Goal: Information Seeking & Learning: Learn about a topic

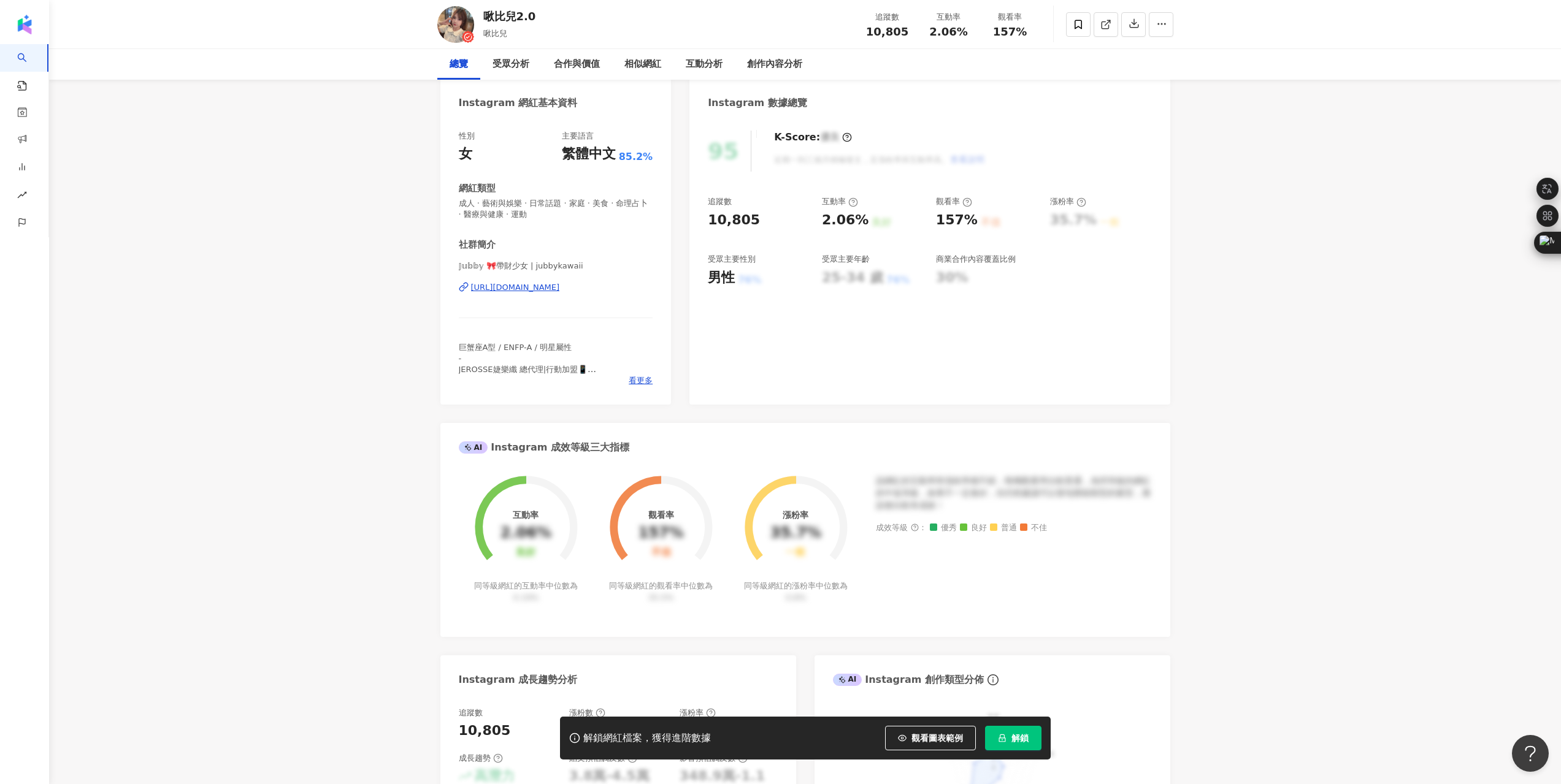
scroll to position [123, 0]
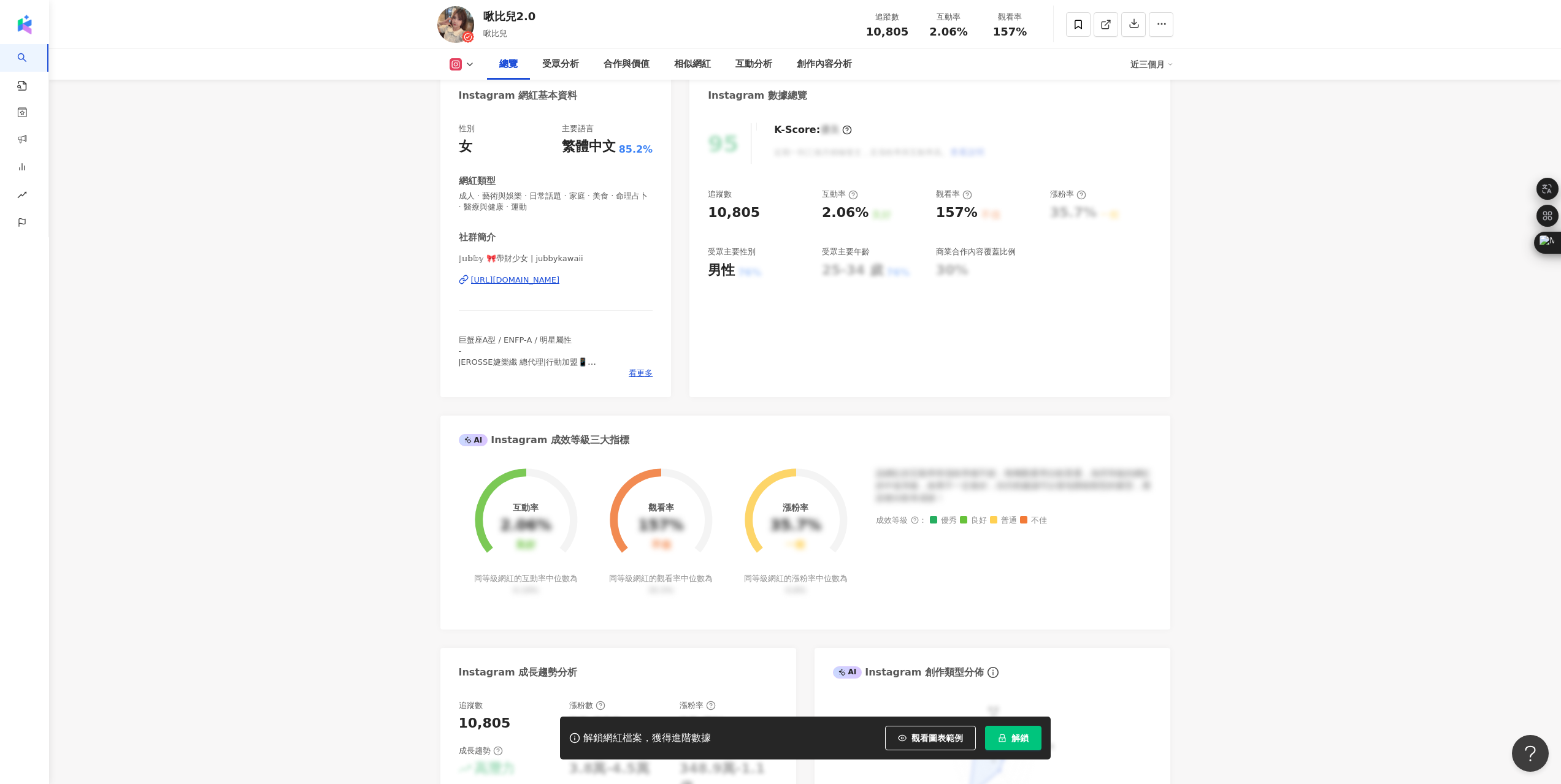
drag, startPoint x: 504, startPoint y: 536, endPoint x: 514, endPoint y: 516, distance: 22.4
click at [504, 536] on div "互動率 2.06% 良好" at bounding box center [526, 527] width 51 height 48
drag, startPoint x: 506, startPoint y: 528, endPoint x: 547, endPoint y: 535, distance: 41.6
click at [547, 535] on div "2.06%" at bounding box center [526, 526] width 51 height 17
copy div "2.06%"
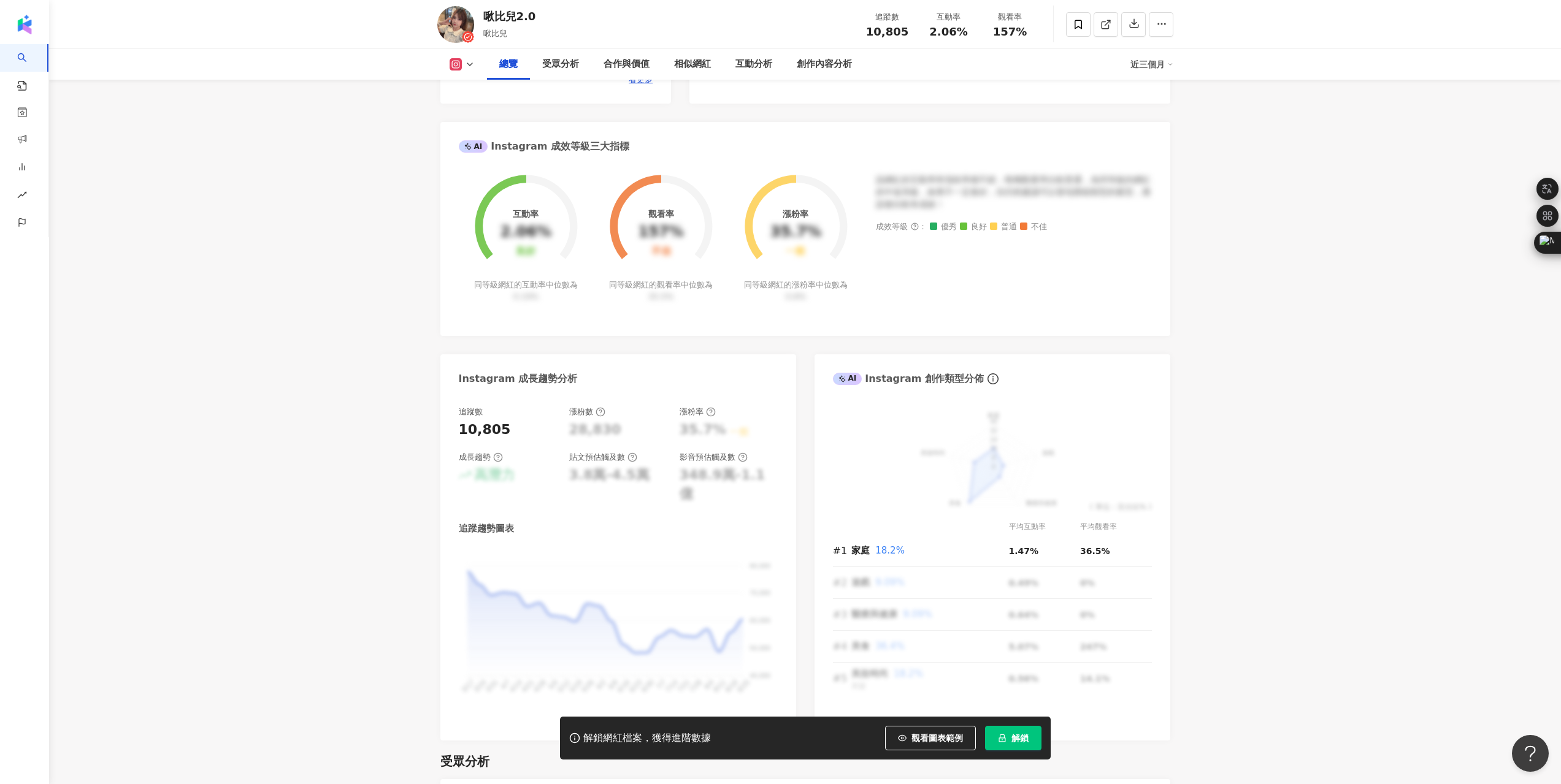
scroll to position [429, 0]
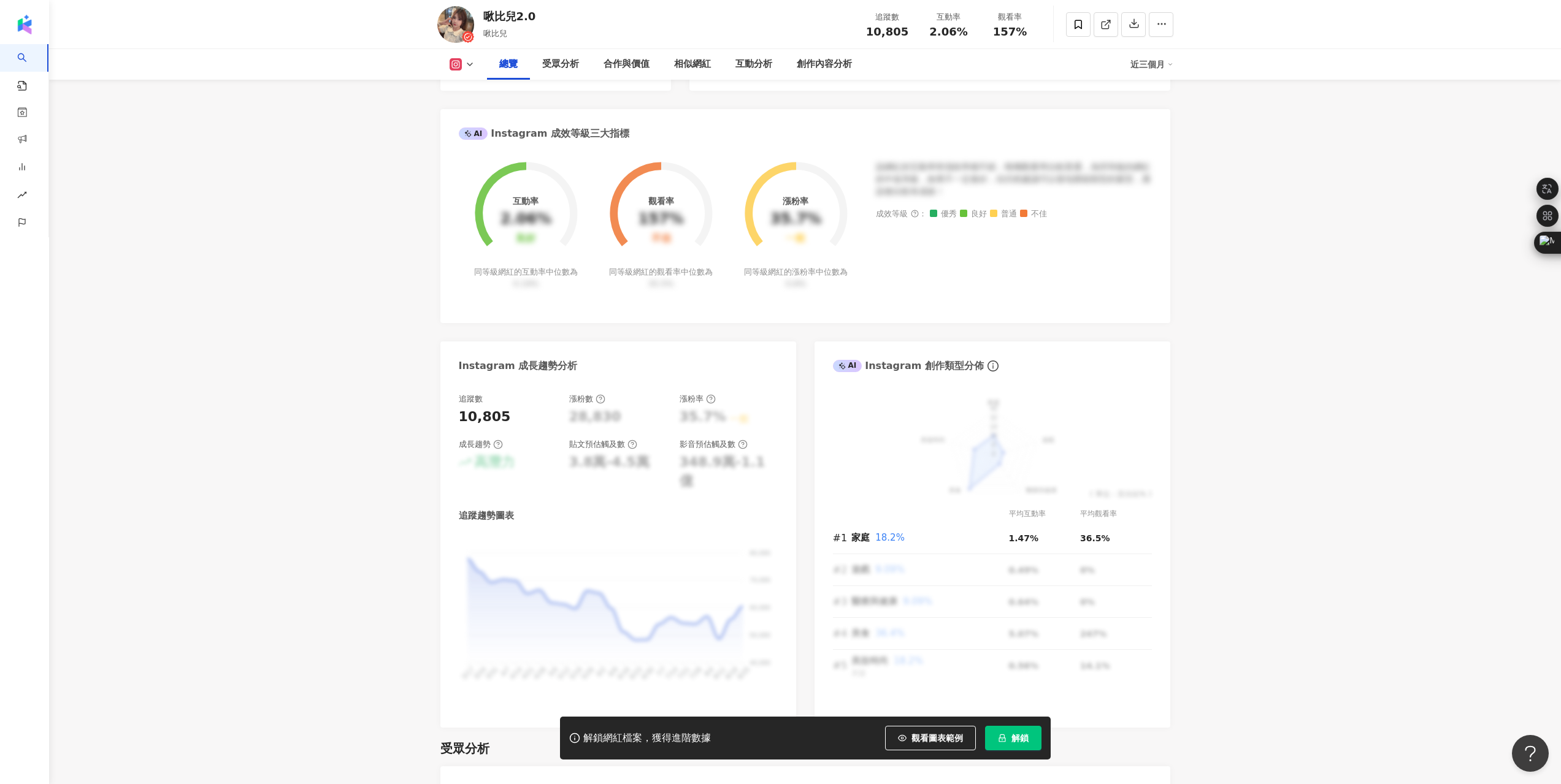
drag, startPoint x: 579, startPoint y: 419, endPoint x: 601, endPoint y: 418, distance: 22.0
click at [601, 418] on div "28,830" at bounding box center [595, 417] width 52 height 19
click at [628, 423] on div "28,830" at bounding box center [618, 417] width 98 height 19
drag, startPoint x: 685, startPoint y: 425, endPoint x: 696, endPoint y: 414, distance: 15.6
click at [697, 423] on div "35.7%" at bounding box center [703, 417] width 47 height 19
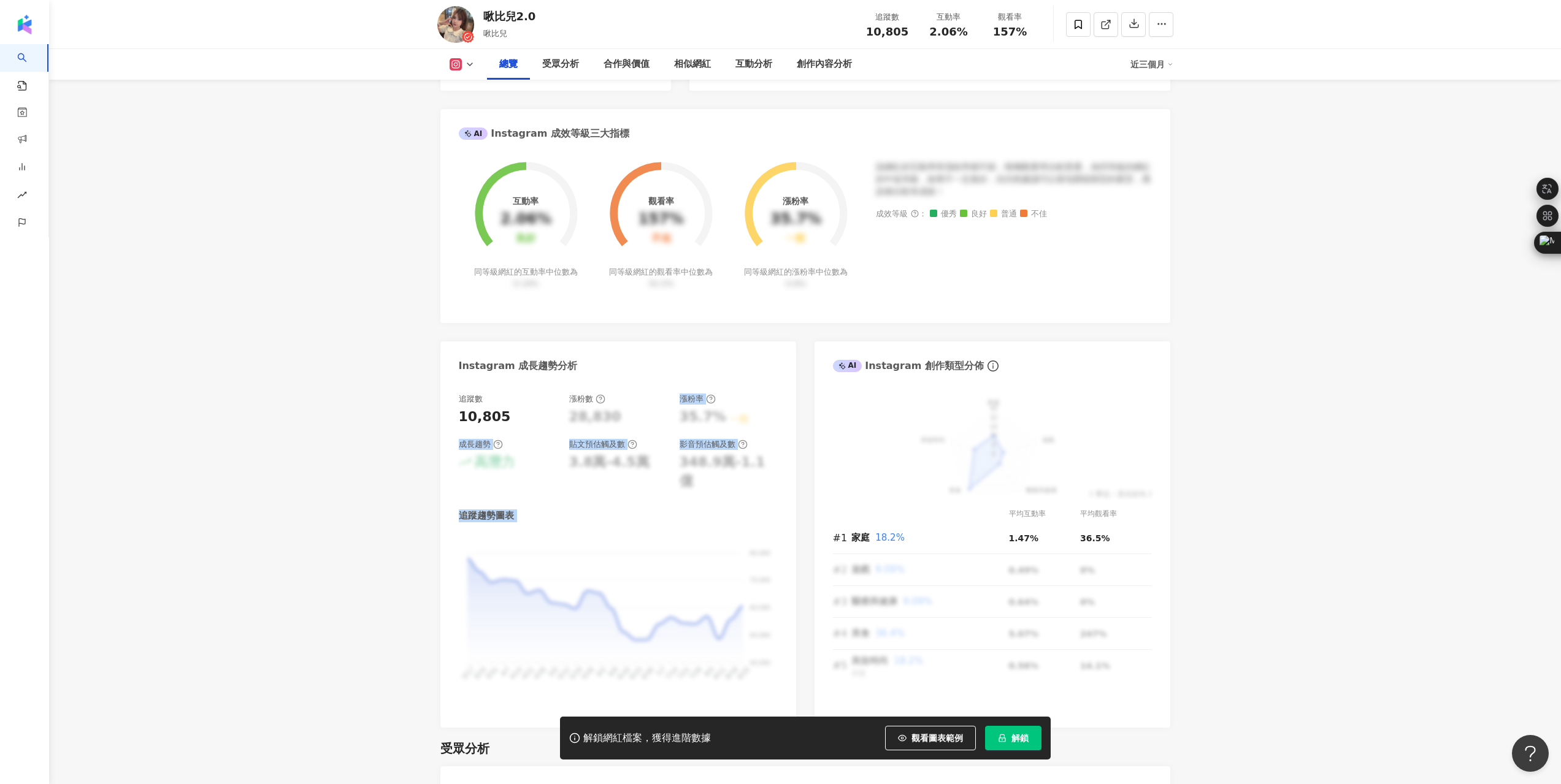
drag, startPoint x: 677, startPoint y: 399, endPoint x: 798, endPoint y: 546, distance: 190.4
click at [798, 546] on div "Instagram 網紅基本資料 性別 女 主要語言 繁體中文 85.2% 網紅類型 成人 · 藝術與娛樂 · 日常話題 · 家庭 · 美食 · 命理占卜 ·…" at bounding box center [805, 246] width 730 height 963
click at [702, 511] on div "追蹤趨勢圖表 80,000 80,000 70,000 70,000 60,000 60,000 50,000 50,000 40,000 40,000 3/…" at bounding box center [618, 609] width 319 height 200
drag, startPoint x: 864, startPoint y: 571, endPoint x: 876, endPoint y: 571, distance: 12.0
click at [876, 571] on tr "#2 遊戲 9.09% 0.49% 0%" at bounding box center [992, 570] width 319 height 32
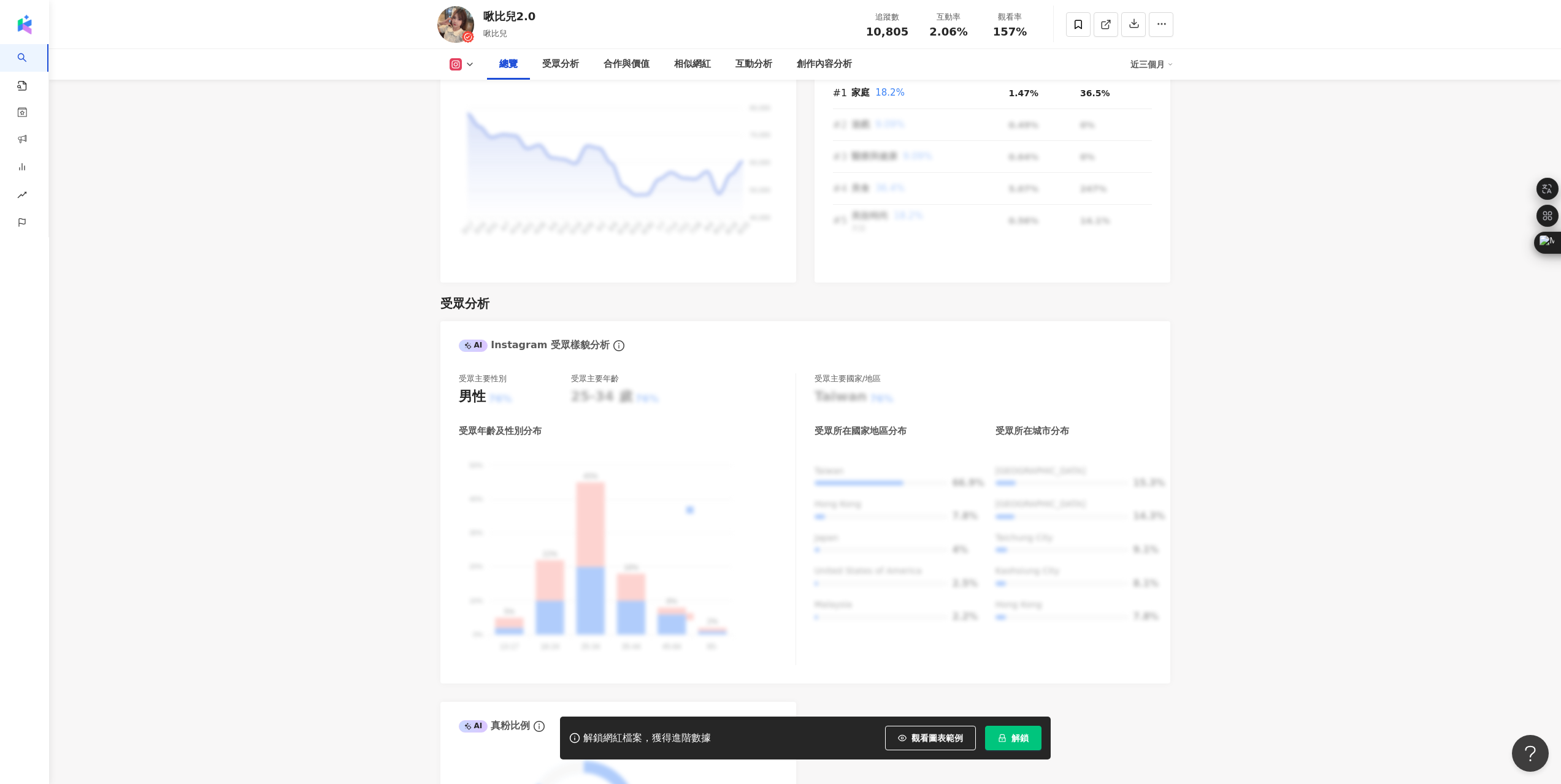
scroll to position [981, 0]
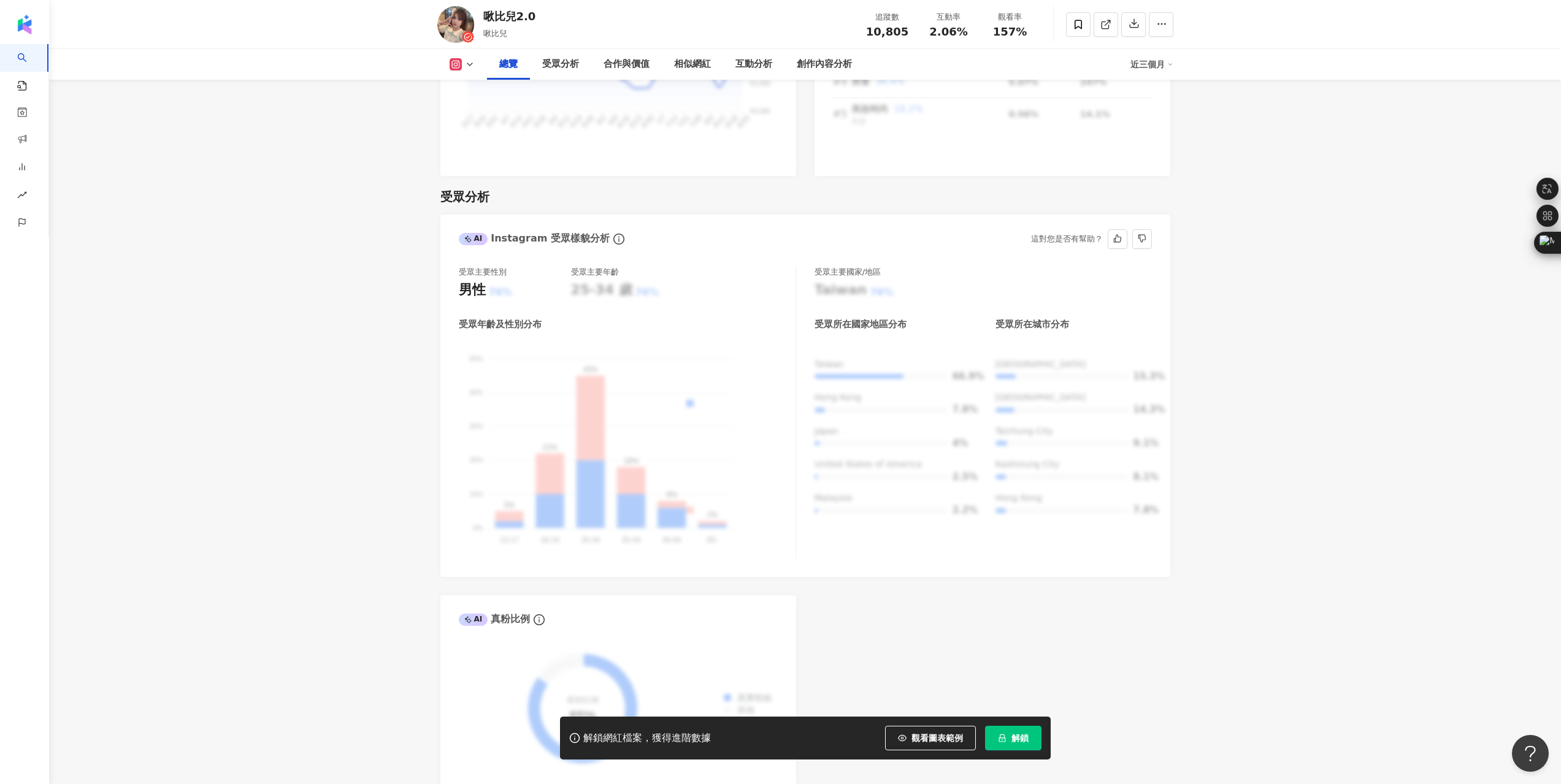
drag, startPoint x: 493, startPoint y: 274, endPoint x: 515, endPoint y: 276, distance: 22.1
click at [515, 281] on div "男性 76%" at bounding box center [515, 290] width 112 height 19
drag, startPoint x: 474, startPoint y: 275, endPoint x: 608, endPoint y: 285, distance: 134.4
click at [608, 285] on div "受眾主要性別 男性 76% 受眾主要年齡 25-34 歲 76% 受眾年齡及性別分布 男性 女性 50% 50% 40% 40% 30% 30% 20% 20…" at bounding box center [628, 413] width 337 height 292
click at [587, 281] on div "25-34 歲" at bounding box center [601, 290] width 61 height 19
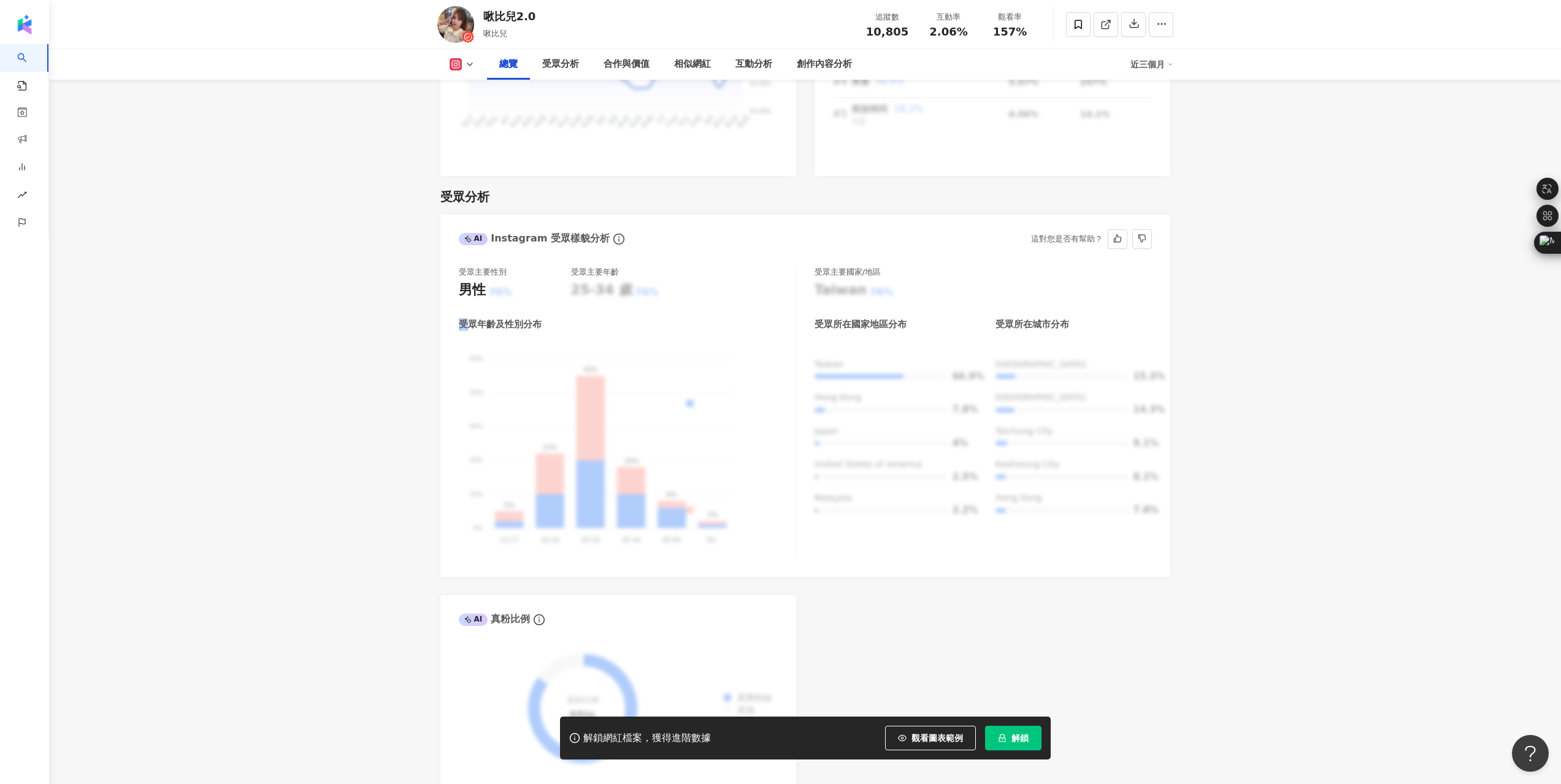
click at [587, 281] on div "25-34 歲" at bounding box center [601, 290] width 61 height 19
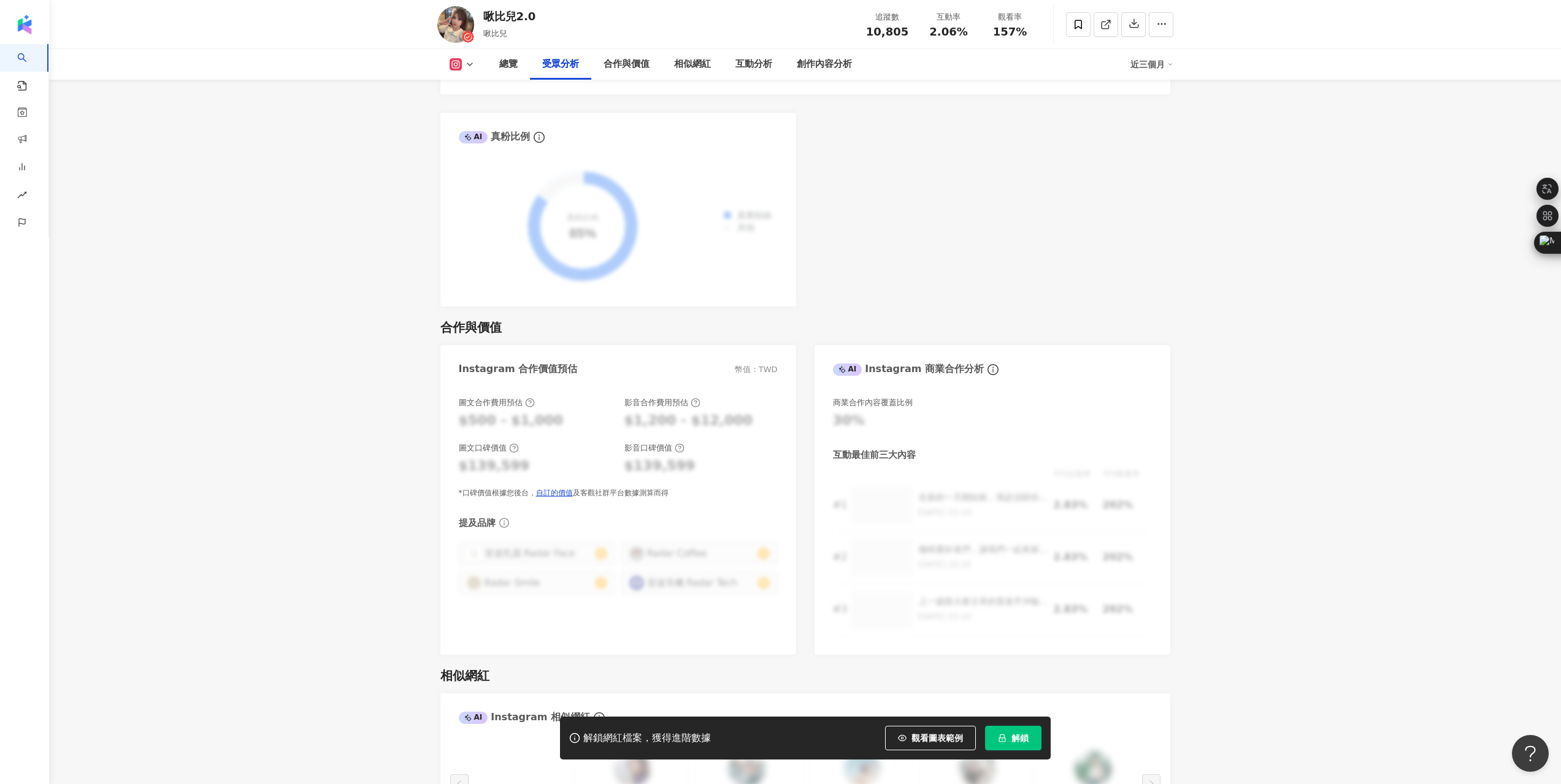
scroll to position [1472, 0]
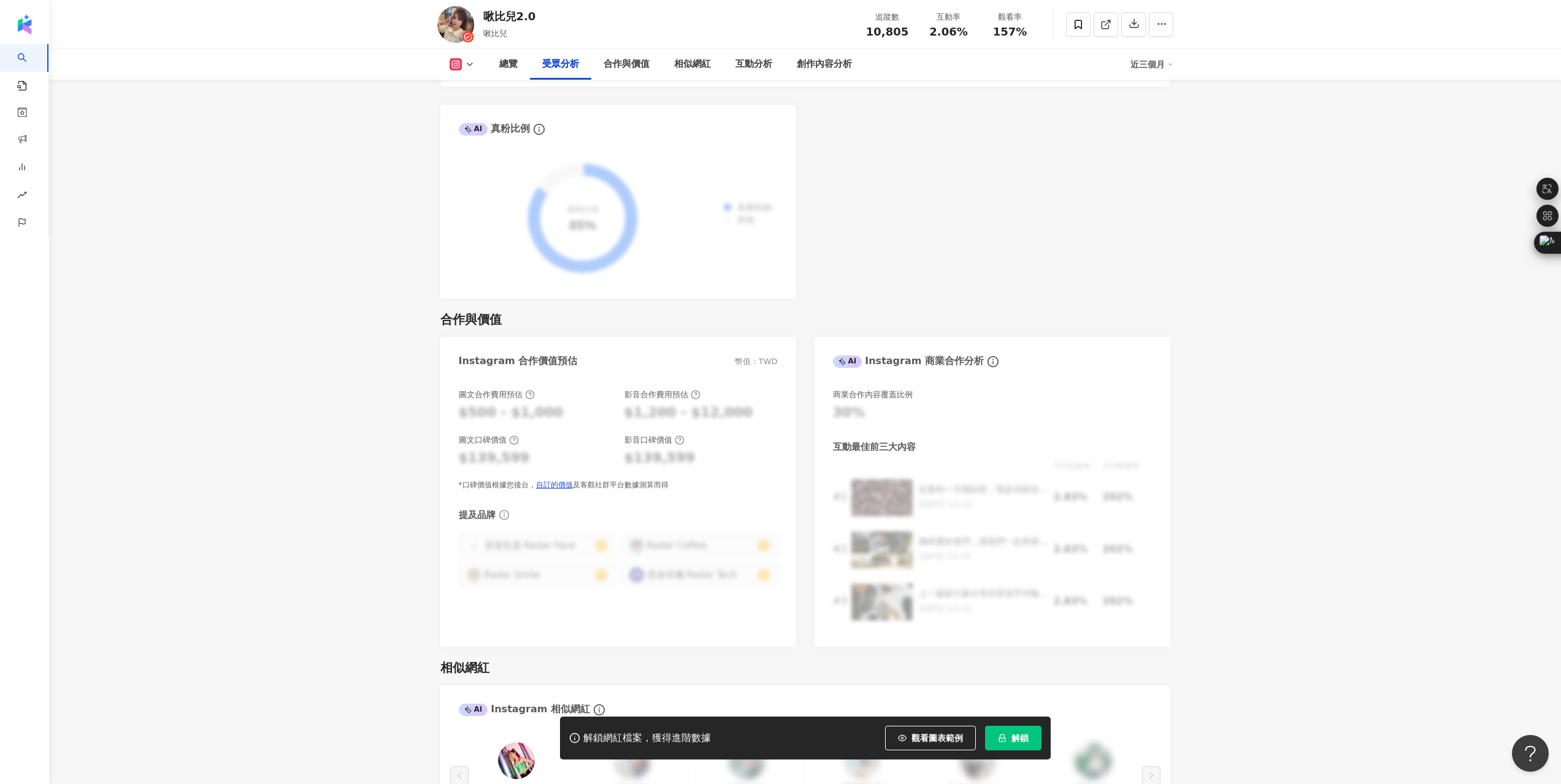
drag, startPoint x: 501, startPoint y: 389, endPoint x: 544, endPoint y: 394, distance: 43.3
click at [544, 403] on div "$500 - $1,000" at bounding box center [511, 412] width 105 height 19
click at [698, 409] on div "圖文合作費用預估 $500 - $1,000 影音合作費用預估 $1,200 - $12,000 圖文口碑價值 $139,599 影音口碑價值 $139,59…" at bounding box center [618, 440] width 319 height 101
click at [657, 449] on div "$139,599" at bounding box center [660, 458] width 71 height 19
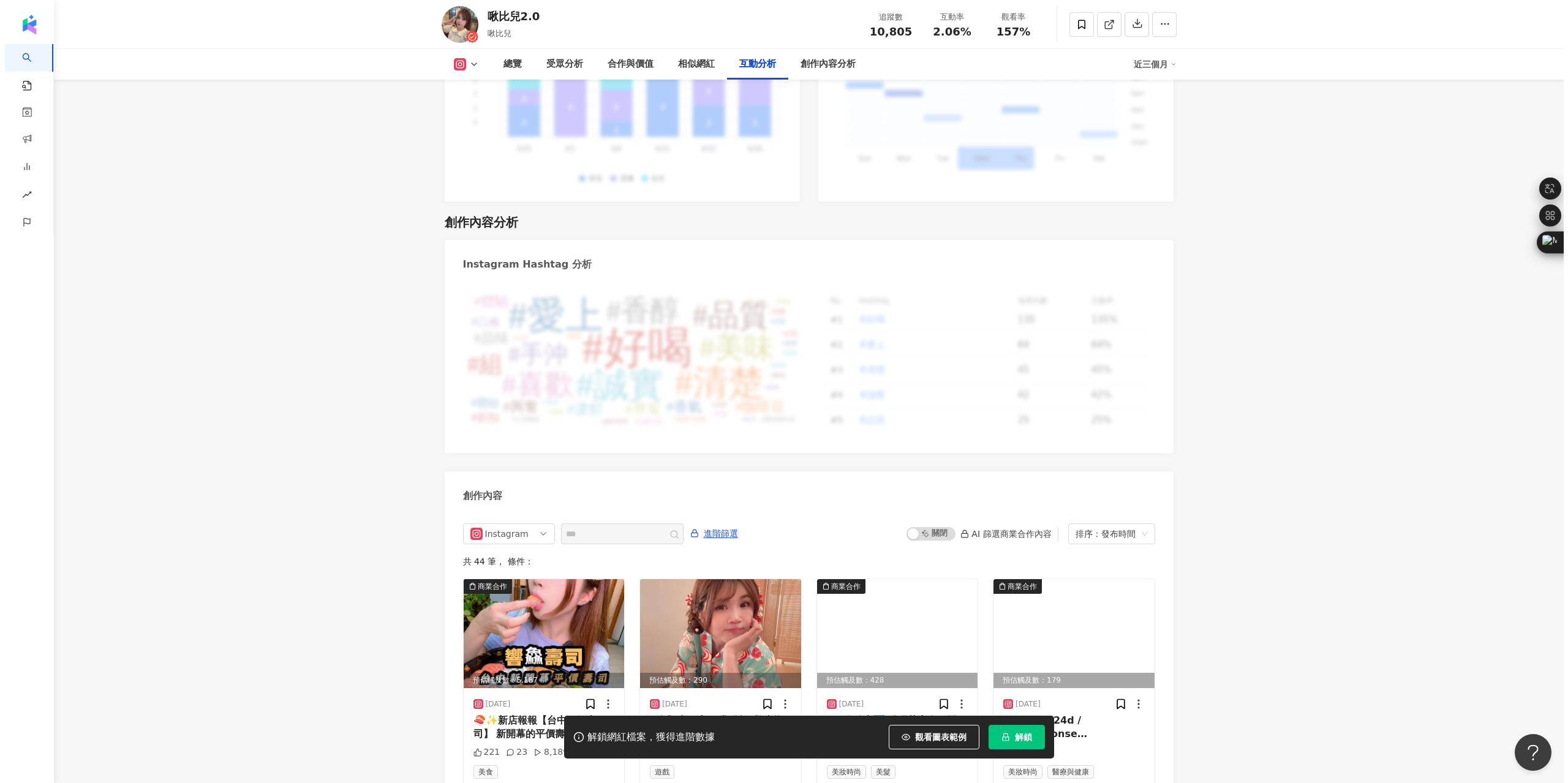
scroll to position [3522, 0]
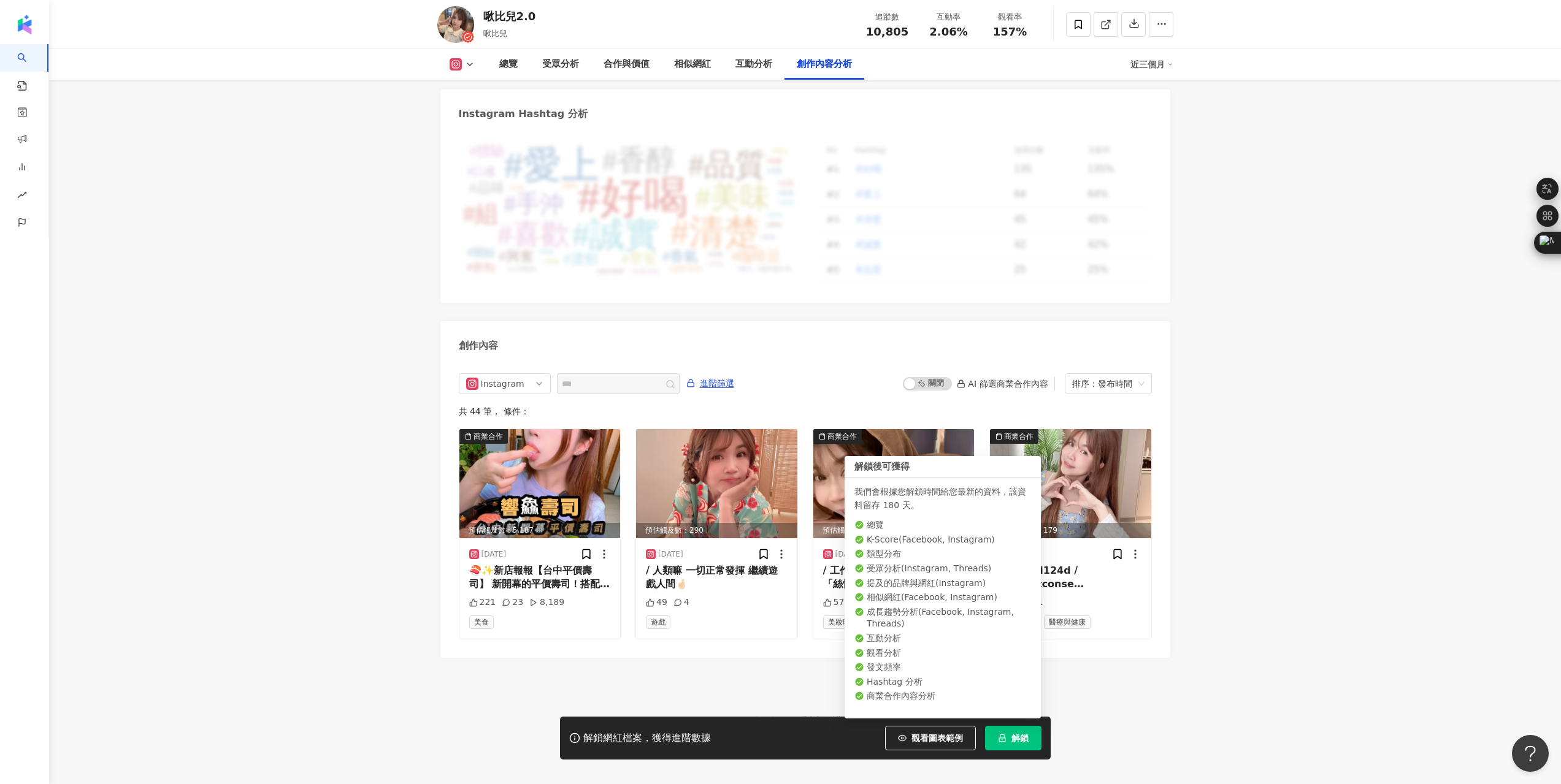
click at [1019, 736] on span "解鎖" at bounding box center [1019, 738] width 17 height 10
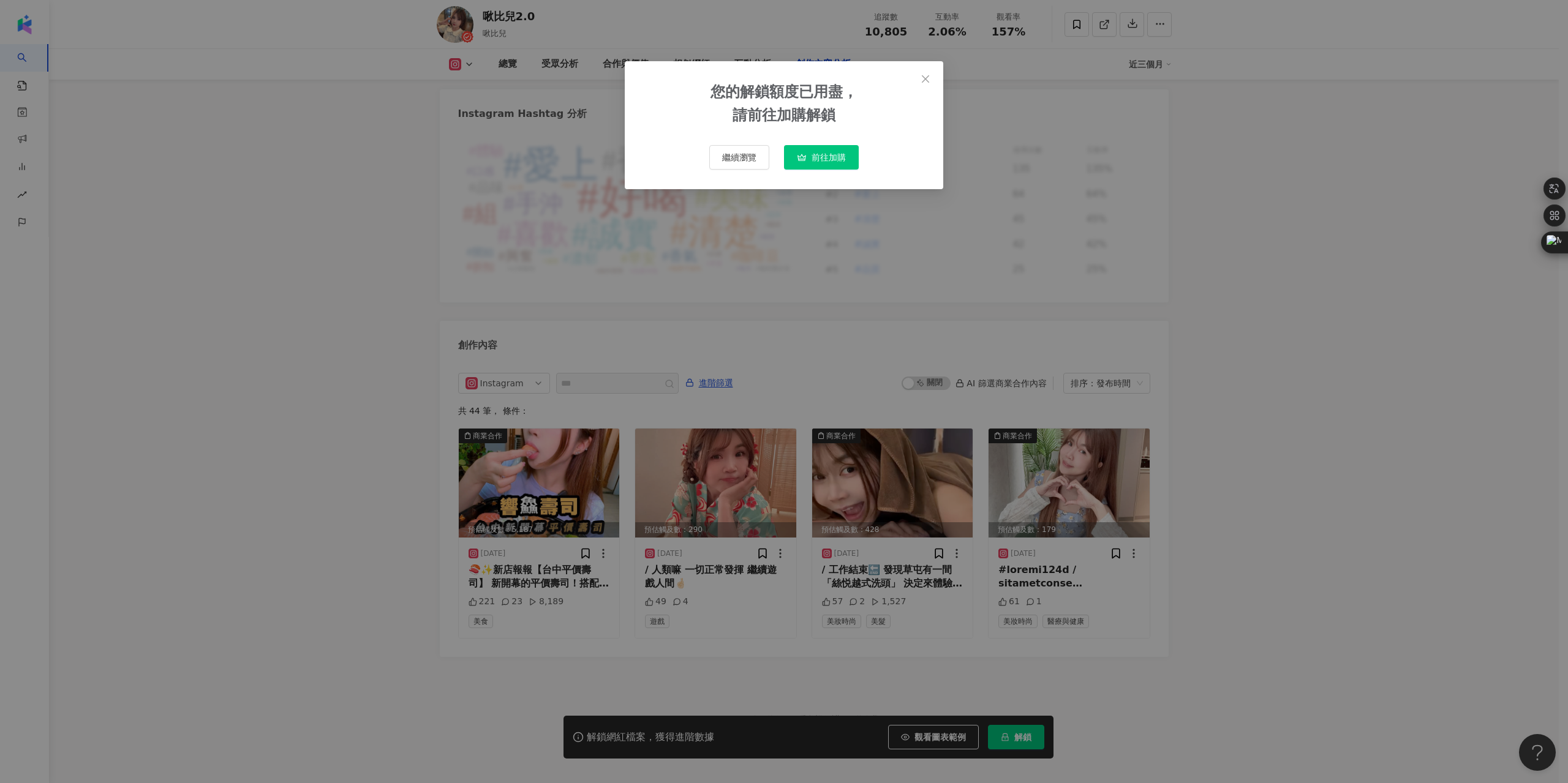
click at [802, 161] on icon "button" at bounding box center [801, 158] width 8 height 7
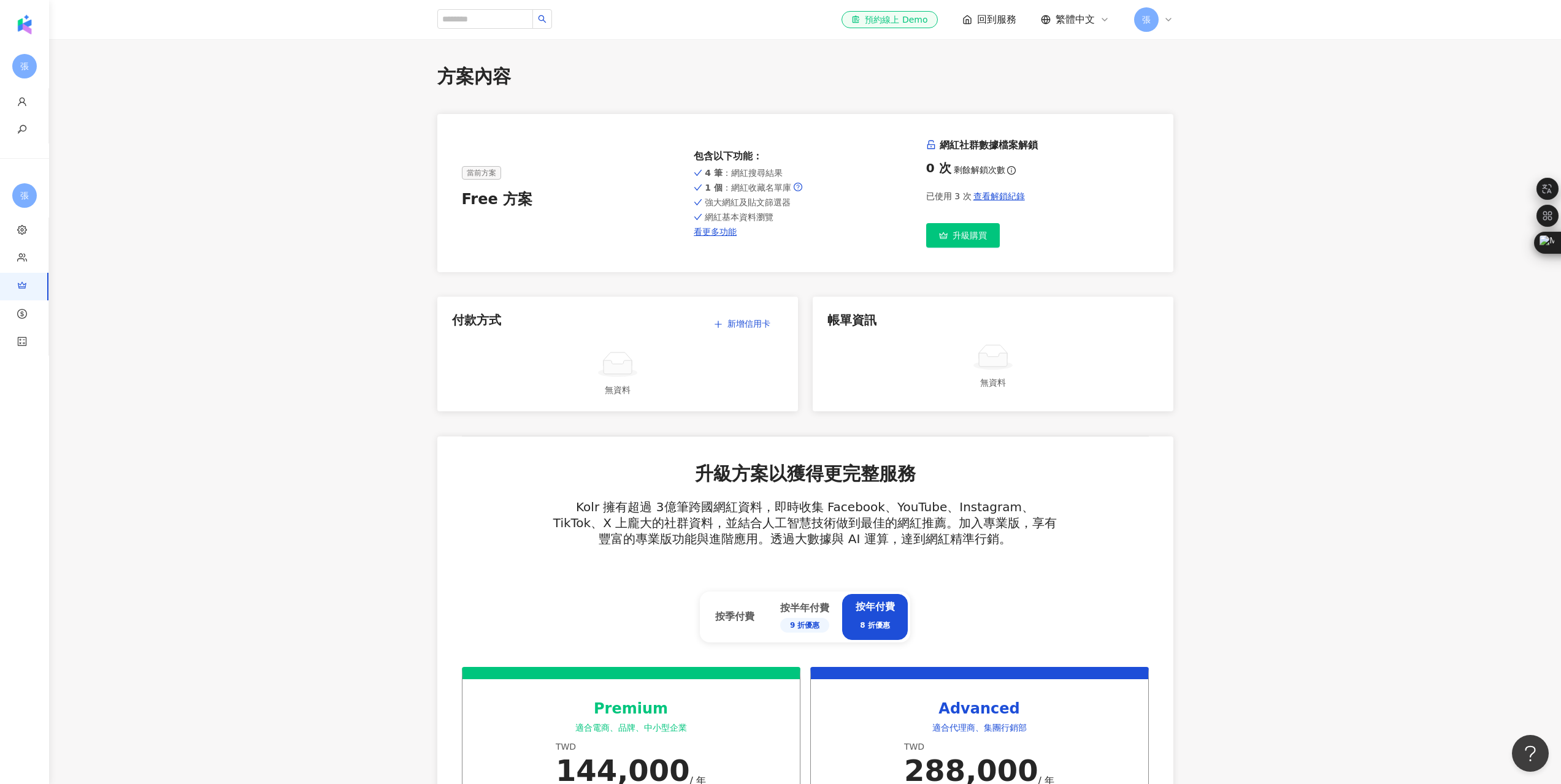
click at [498, 208] on div "Free 方案" at bounding box center [573, 200] width 222 height 21
click at [508, 23] on input "search" at bounding box center [485, 19] width 96 height 19
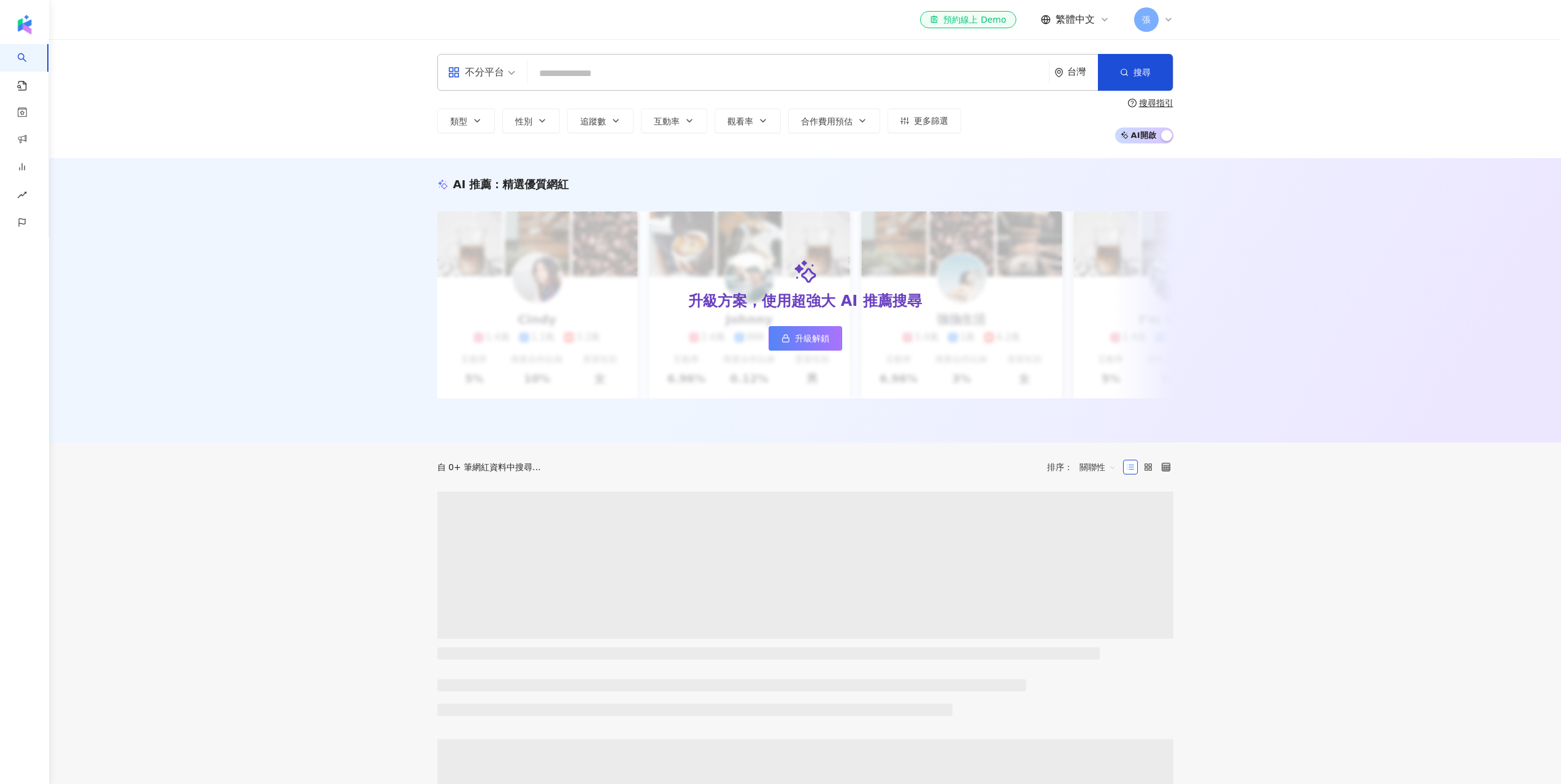
click at [695, 66] on input "search" at bounding box center [788, 74] width 511 height 23
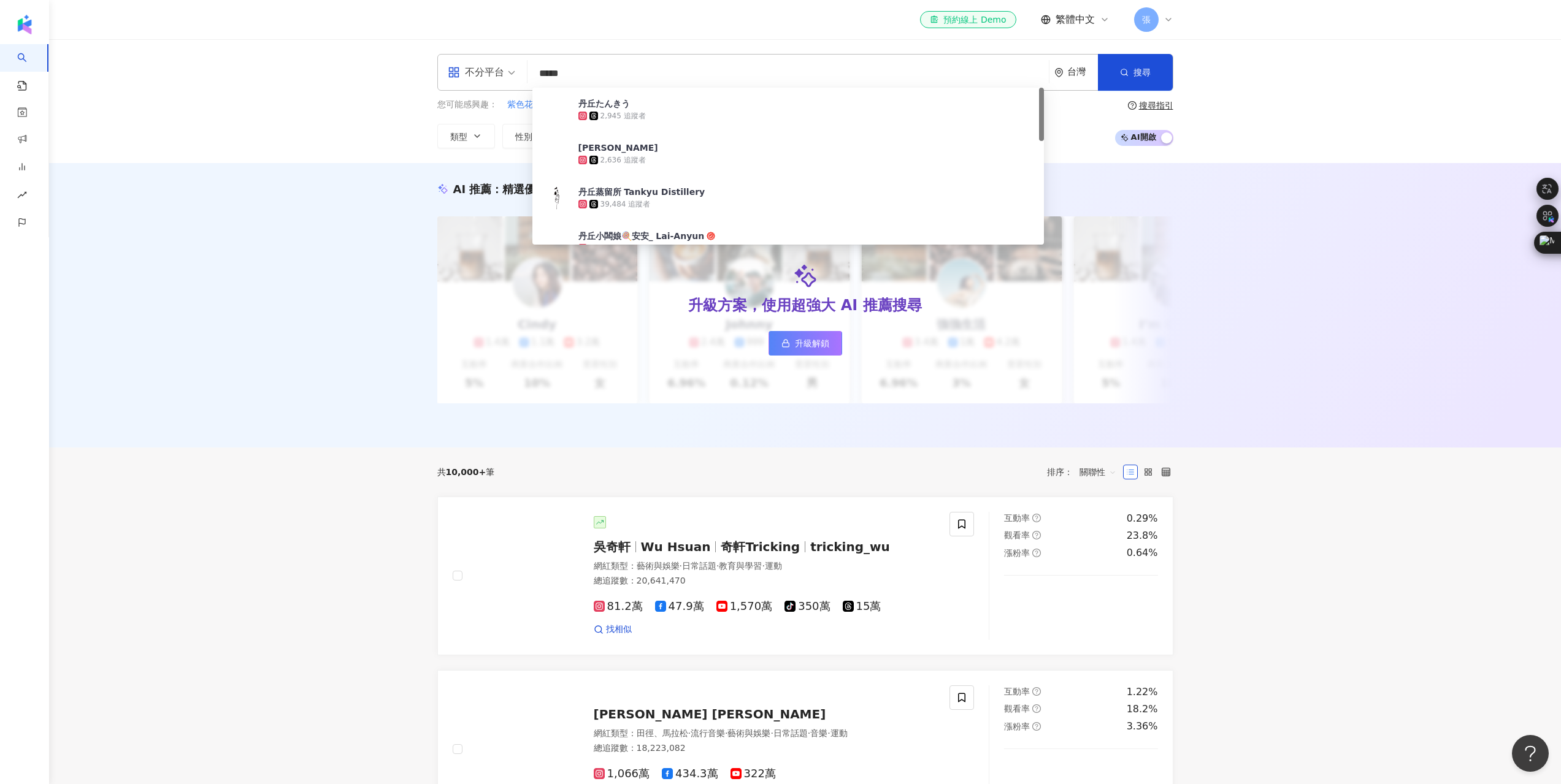
type input "***"
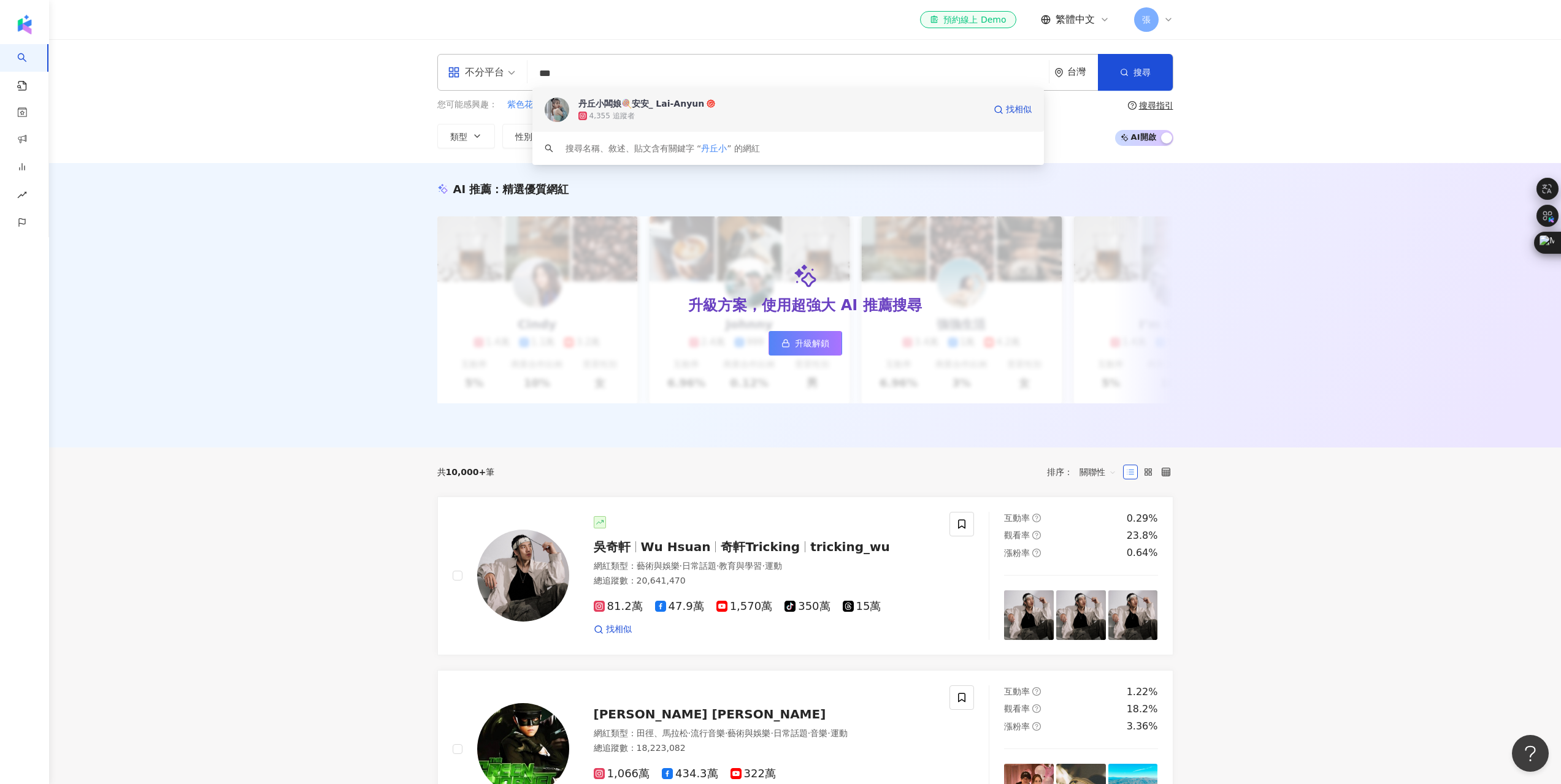
click at [635, 114] on div "4,355 追蹤者" at bounding box center [781, 116] width 406 height 12
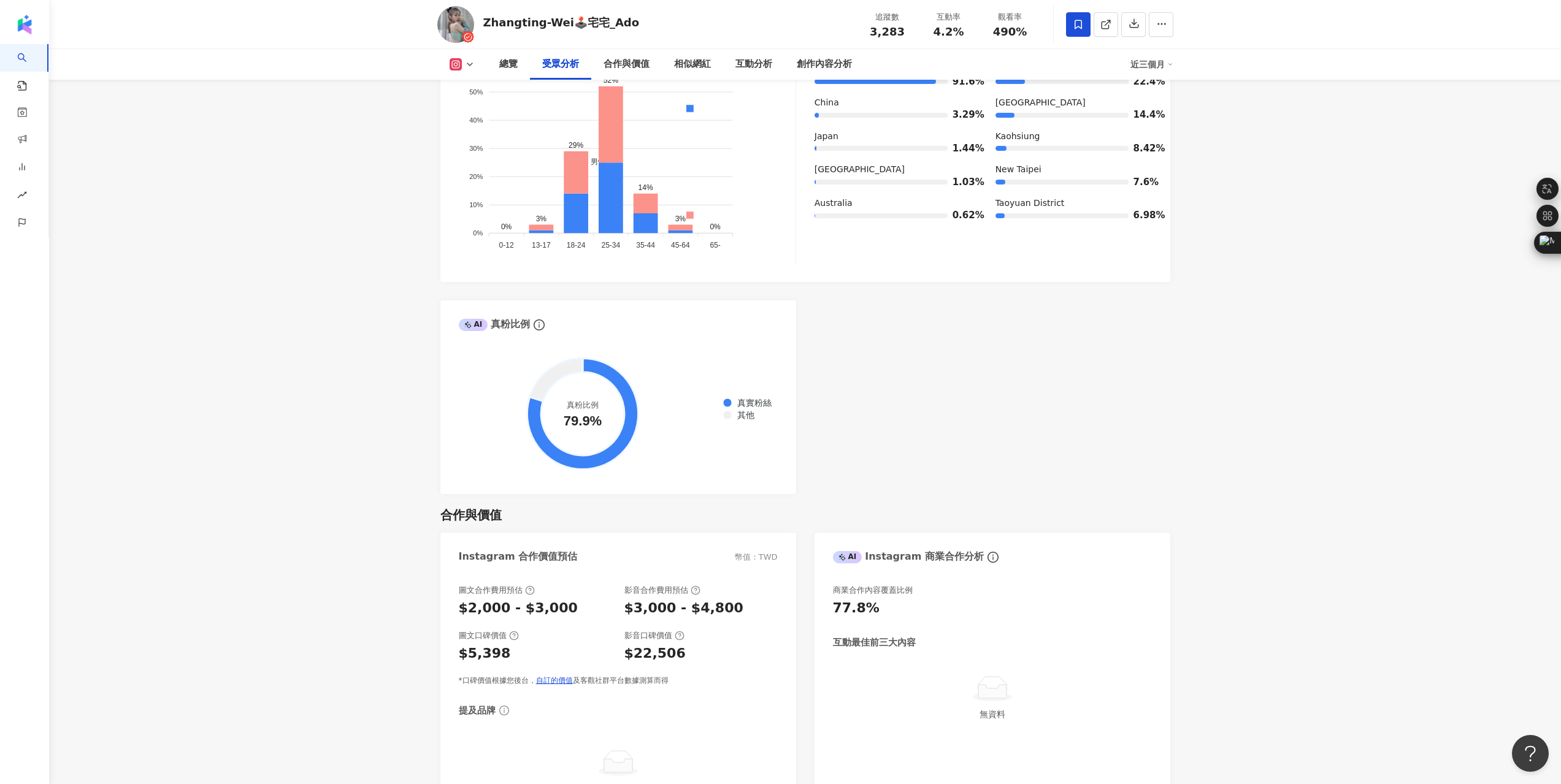
scroll to position [1165, 0]
